Goal: Information Seeking & Learning: Learn about a topic

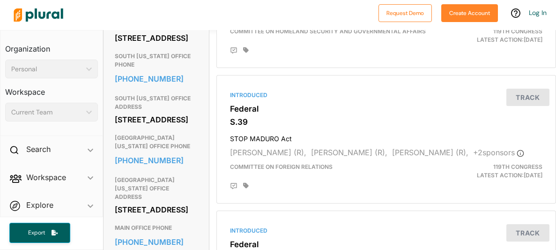
scroll to position [9, 0]
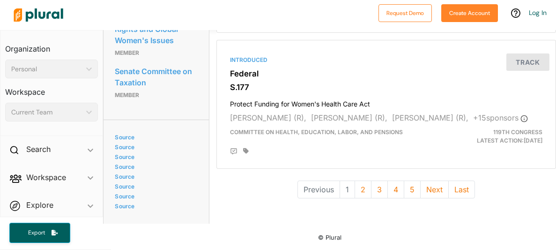
scroll to position [2807, 0]
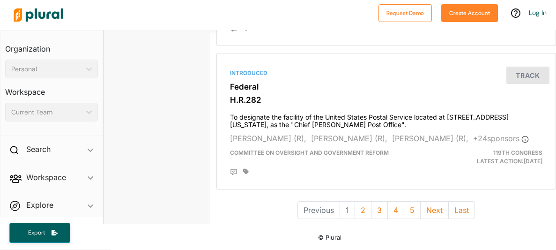
scroll to position [2850, 0]
click at [362, 214] on button "2" at bounding box center [363, 210] width 17 height 18
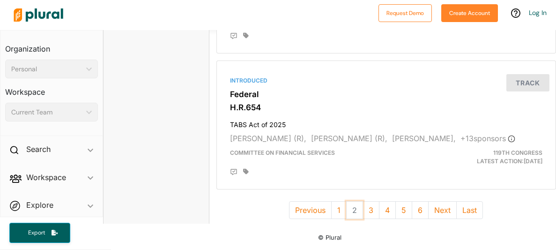
scroll to position [2663, 0]
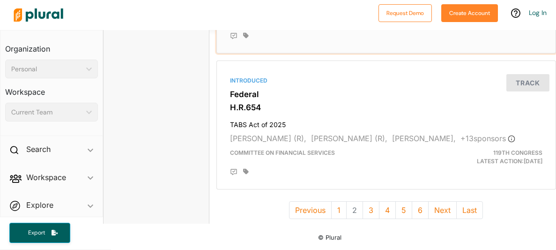
click at [315, 30] on div "Committee on the Judiciary" at bounding box center [332, 21] width 218 height 17
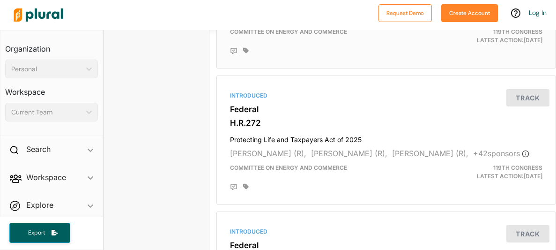
scroll to position [2850, 0]
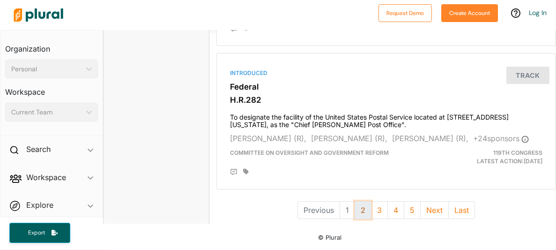
click at [364, 207] on button "2" at bounding box center [363, 210] width 17 height 18
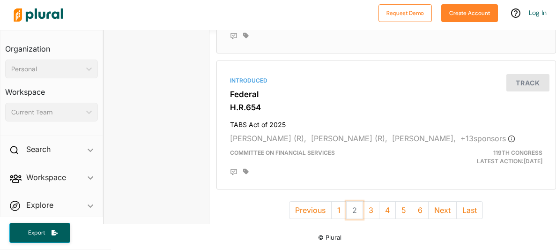
scroll to position [2775, 0]
click at [369, 209] on button "3" at bounding box center [371, 210] width 17 height 18
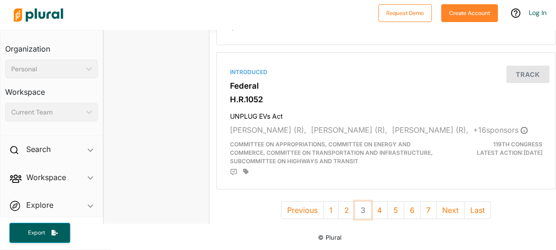
scroll to position [2809, 0]
click at [373, 212] on button "4" at bounding box center [379, 210] width 17 height 18
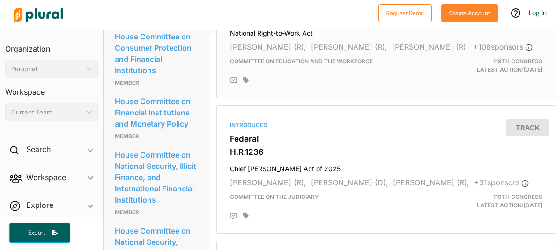
scroll to position [818, 0]
